Goal: Transaction & Acquisition: Subscribe to service/newsletter

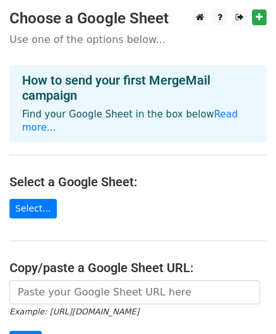
scroll to position [4, 0]
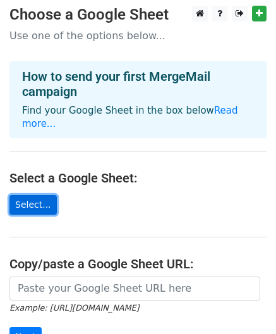
click at [35, 195] on link "Select..." at bounding box center [32, 205] width 47 height 20
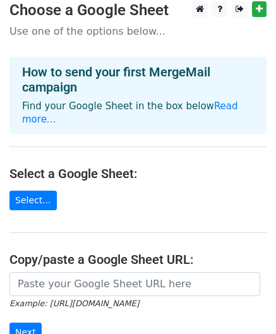
scroll to position [9, 0]
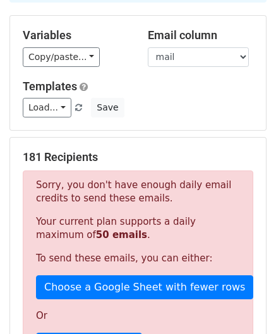
scroll to position [104, 0]
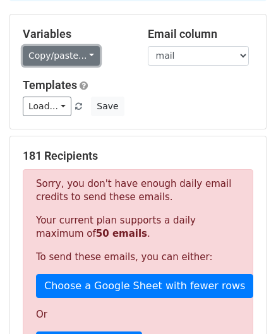
click at [83, 55] on link "Copy/paste..." at bounding box center [61, 56] width 77 height 20
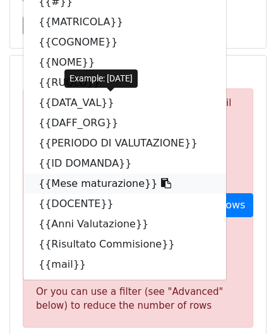
scroll to position [0, 0]
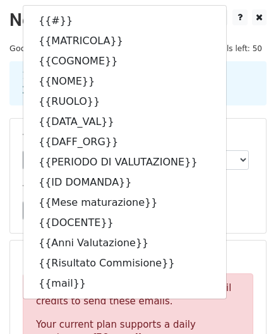
click at [228, 90] on div "1. Write your email in Gmail 2. Click Send" at bounding box center [138, 83] width 251 height 29
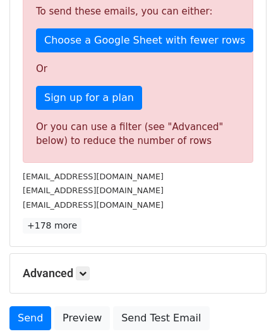
scroll to position [349, 0]
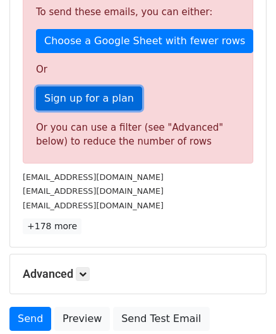
click at [102, 95] on link "Sign up for a plan" at bounding box center [89, 99] width 106 height 24
